Goal: Find specific page/section: Find specific page/section

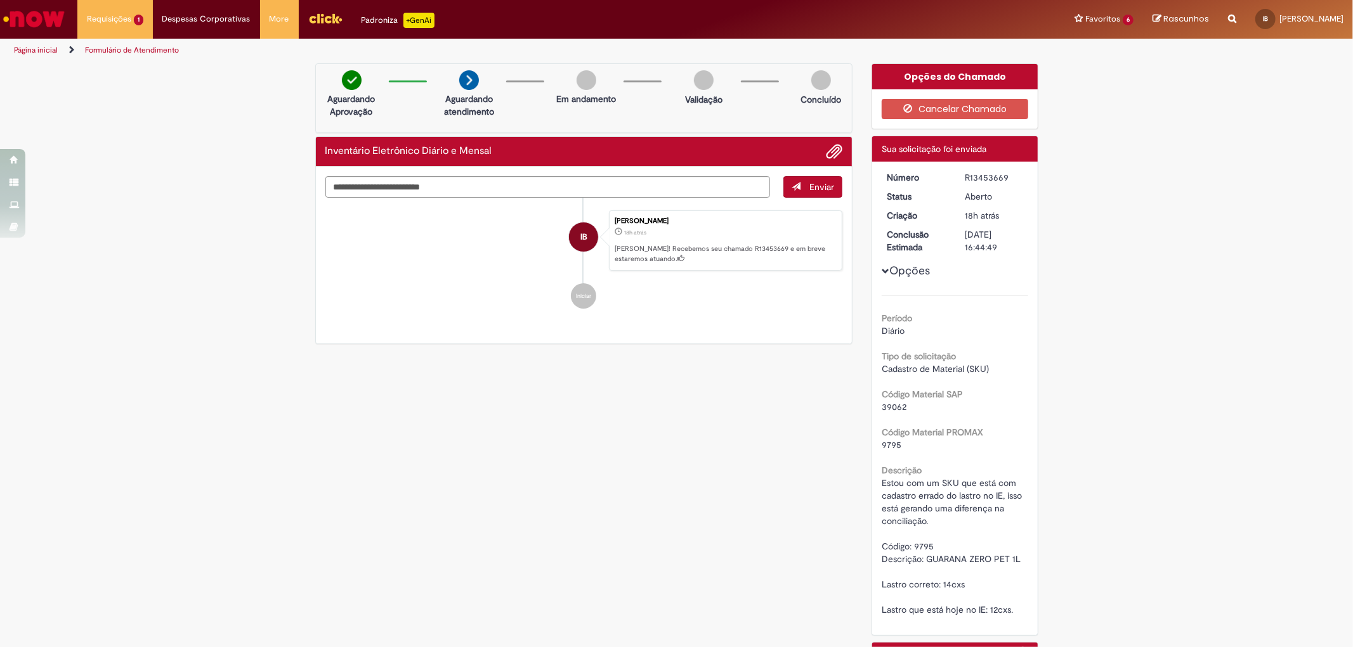
click at [29, 18] on img "Ir para a Homepage" at bounding box center [33, 18] width 65 height 25
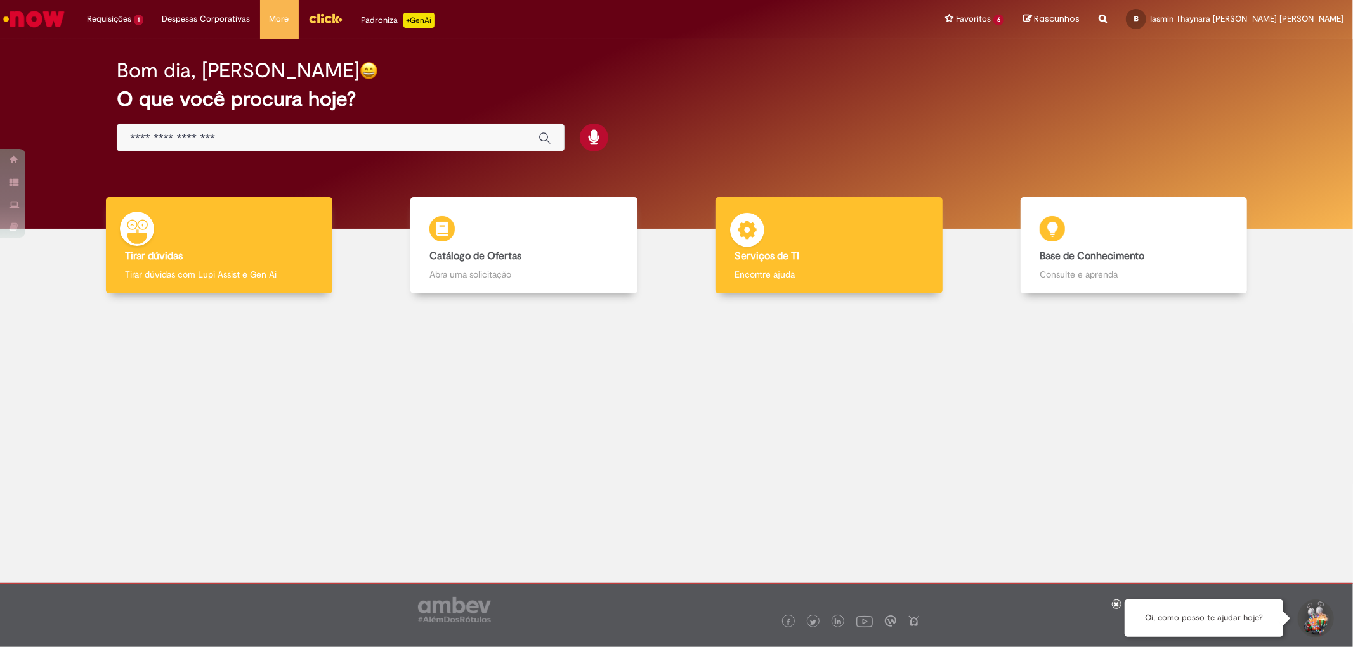
click at [818, 245] on div "Serviços de TI Serviços de TI Encontre ajuda" at bounding box center [828, 245] width 226 height 97
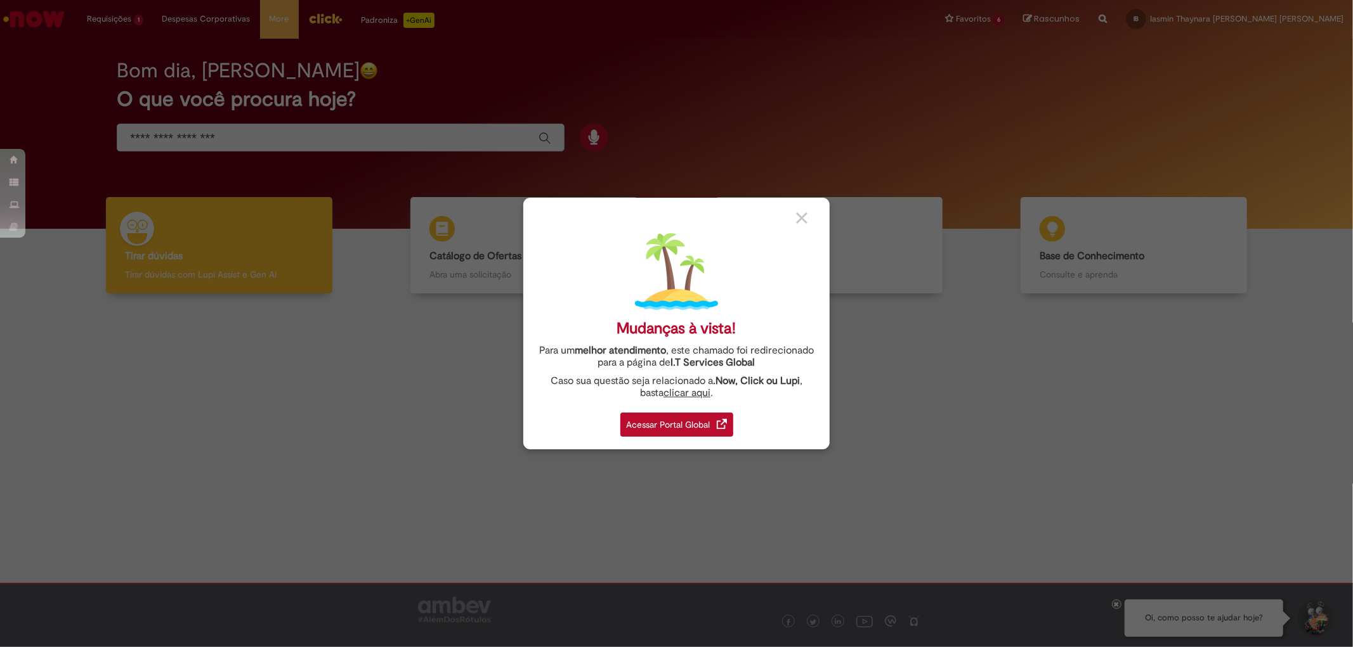
click at [702, 416] on div "Acessar Portal Global" at bounding box center [676, 425] width 113 height 24
